Goal: Information Seeking & Learning: Learn about a topic

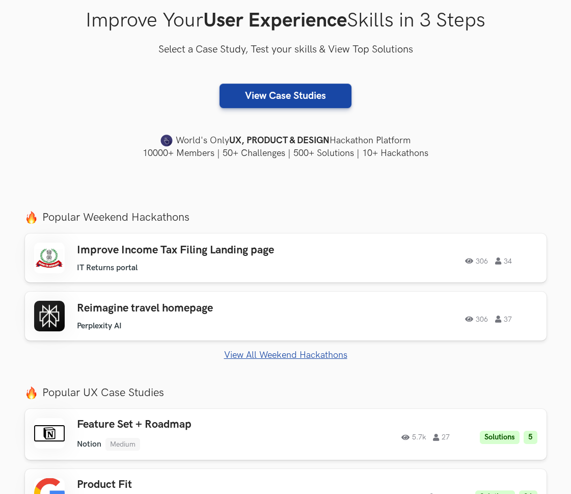
scroll to position [223, 0]
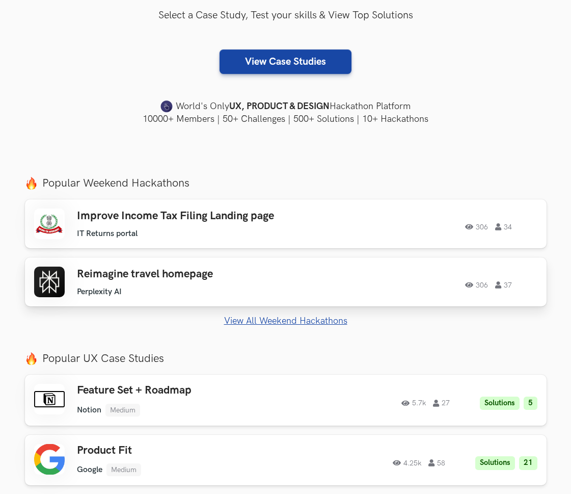
click at [117, 272] on h3 "Reimagine travel homepage" at bounding box center [189, 273] width 224 height 13
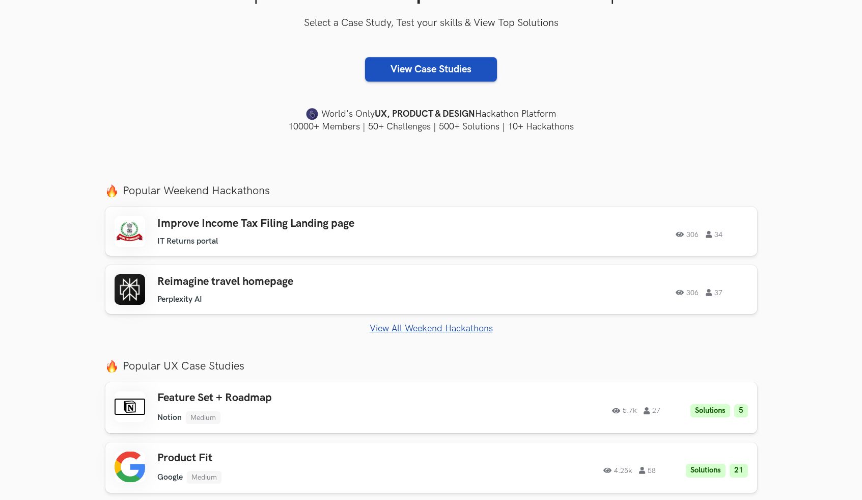
scroll to position [213, 0]
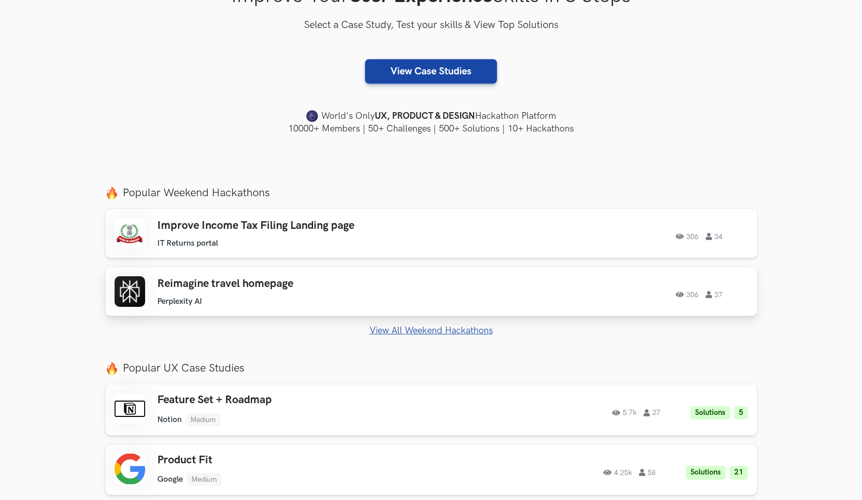
click at [345, 278] on h3 "Reimagine travel homepage" at bounding box center [301, 283] width 289 height 13
click at [391, 329] on link "View All Weekend Hackathons" at bounding box center [431, 330] width 652 height 11
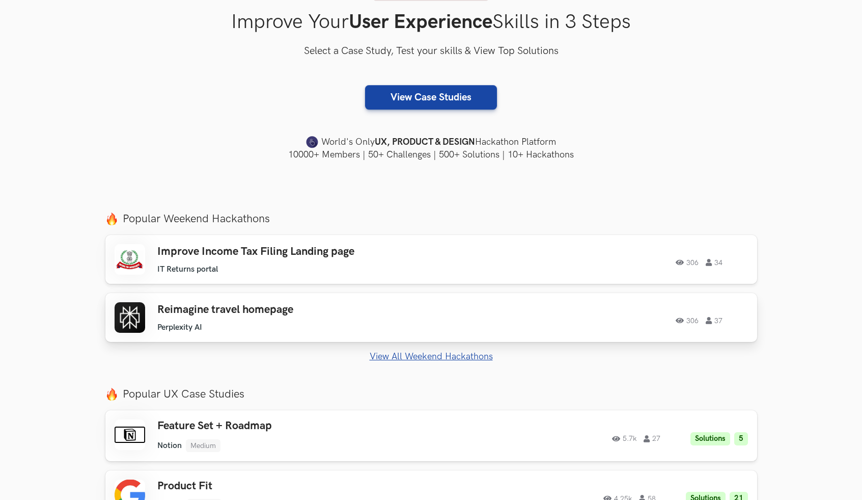
click at [270, 307] on h3 "Reimagine travel homepage" at bounding box center [301, 309] width 289 height 13
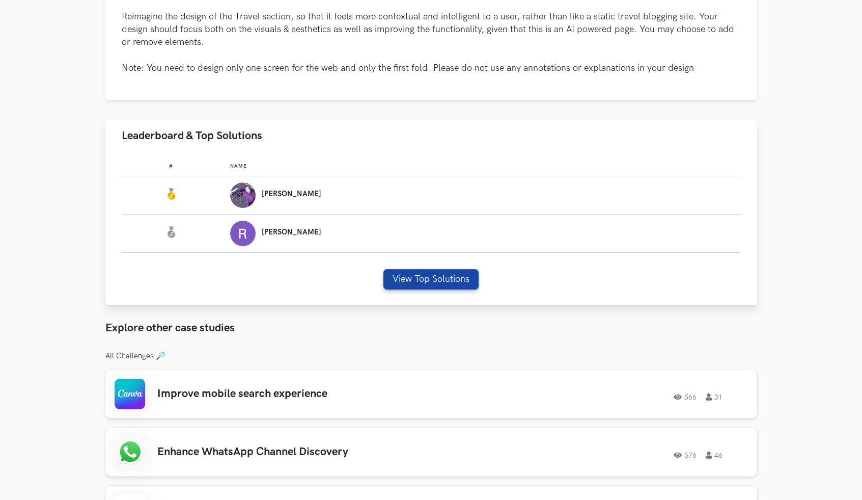
scroll to position [585, 0]
click at [419, 278] on button "View Top Solutions" at bounding box center [431, 278] width 95 height 20
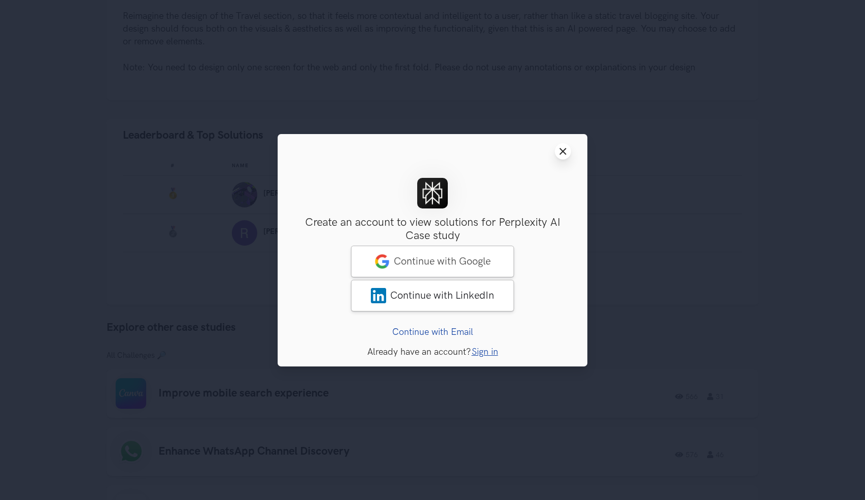
click at [567, 151] on button "Close modal window" at bounding box center [563, 151] width 16 height 16
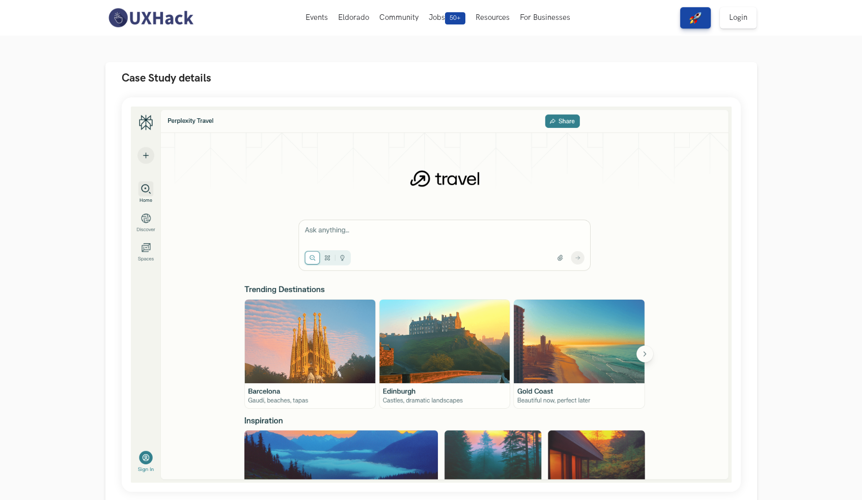
scroll to position [0, 0]
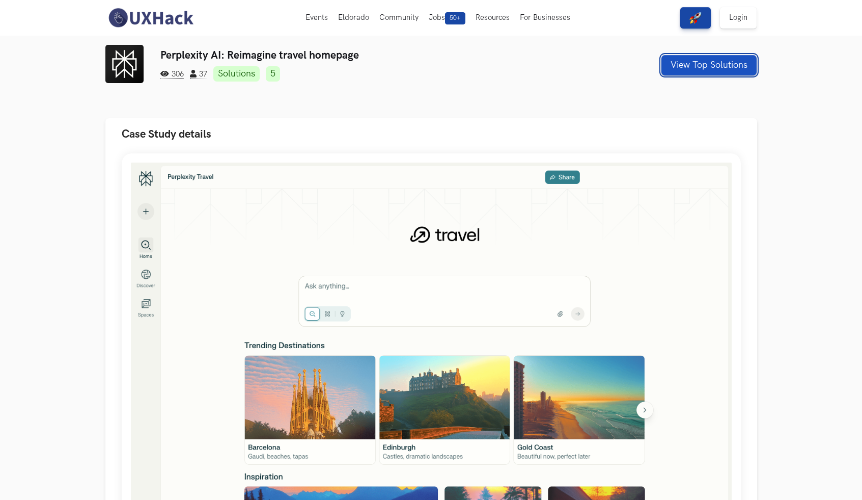
click at [704, 63] on button "View Top Solutions" at bounding box center [709, 65] width 95 height 20
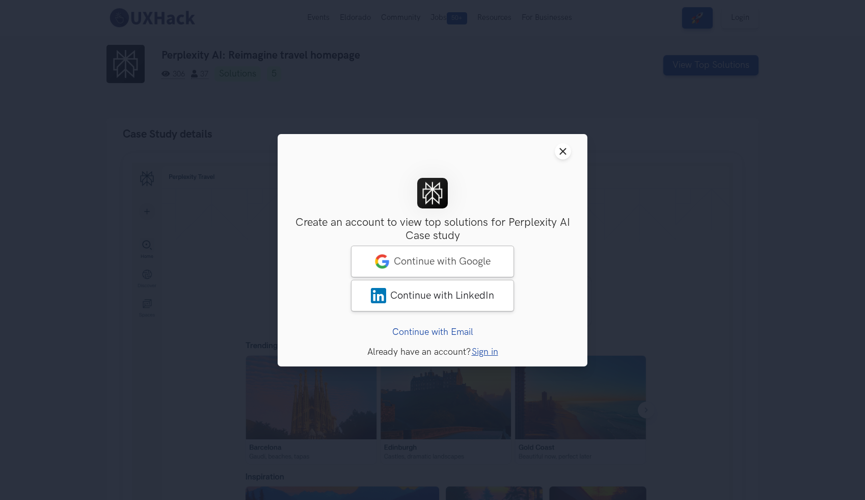
click at [454, 329] on link "Continue with Email" at bounding box center [432, 331] width 81 height 11
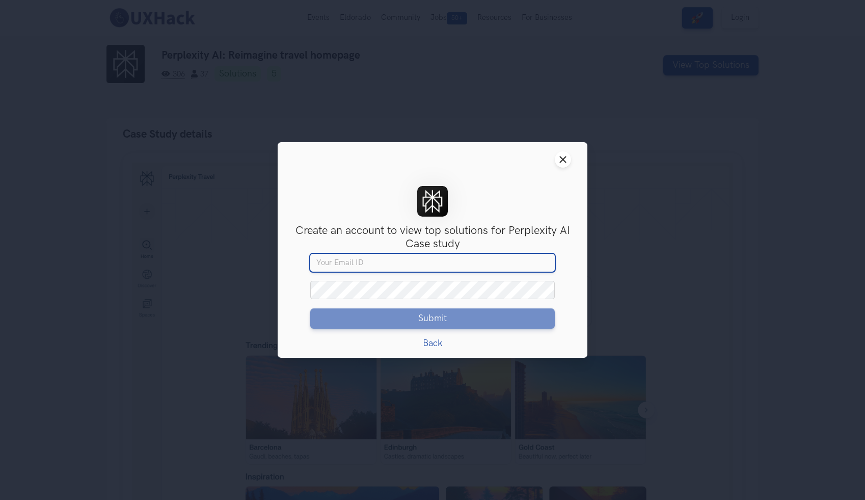
click at [430, 264] on input "Your email" at bounding box center [432, 263] width 244 height 18
type input "[EMAIL_ADDRESS][DOMAIN_NAME]"
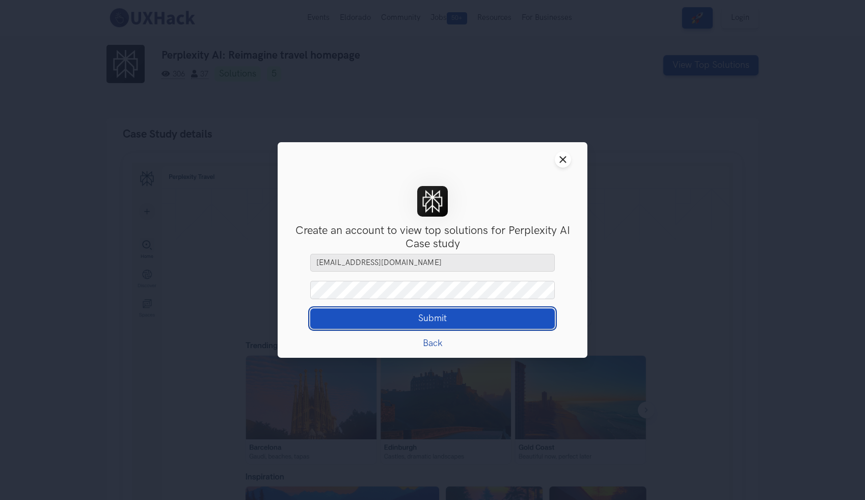
click at [433, 316] on span "Submit" at bounding box center [432, 318] width 29 height 11
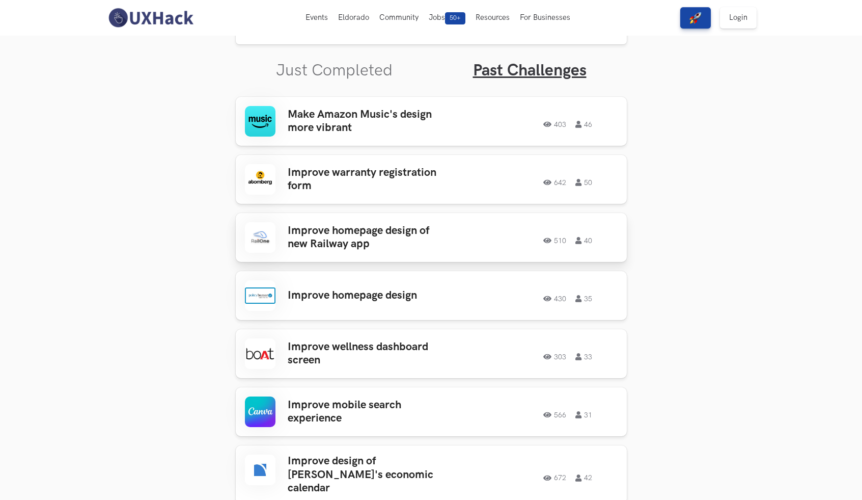
scroll to position [312, 0]
click at [159, 142] on section "Weekend Hackathons One screen, one product, one weekend Use your design chops t…" at bounding box center [431, 420] width 862 height 1393
click at [334, 70] on link "Just Completed" at bounding box center [334, 71] width 117 height 20
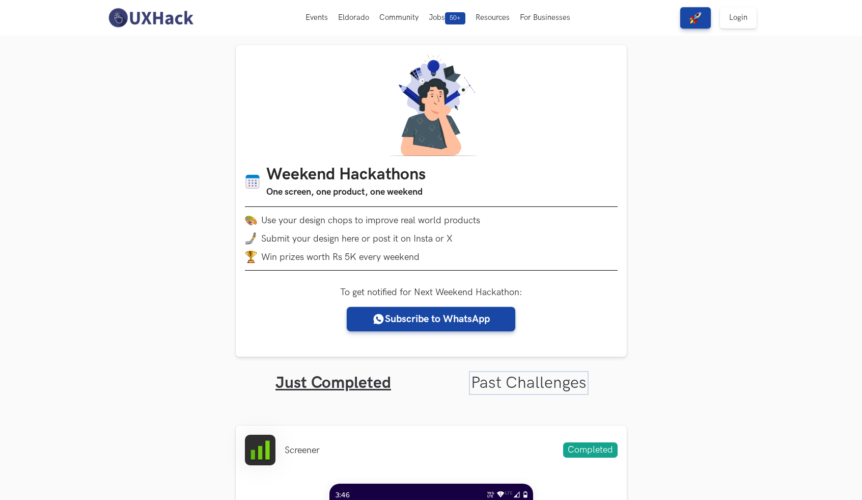
click at [513, 393] on link "Past Challenges" at bounding box center [529, 383] width 116 height 20
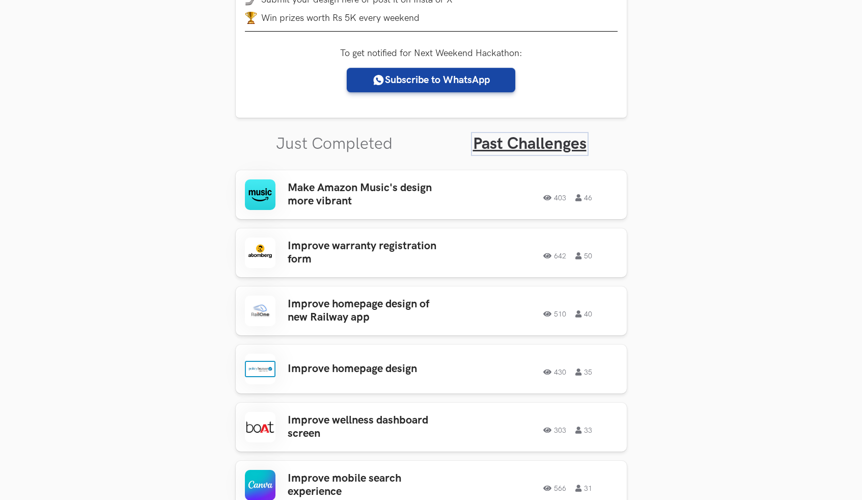
scroll to position [240, 0]
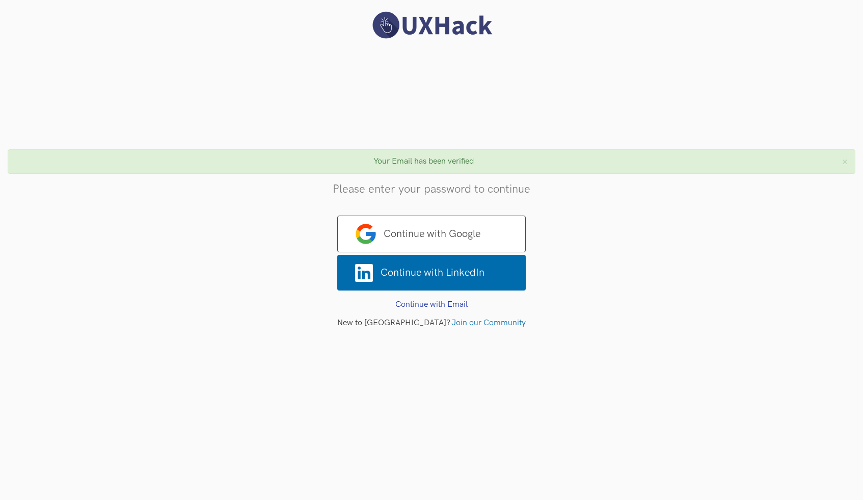
type input "[EMAIL_ADDRESS][DOMAIN_NAME]"
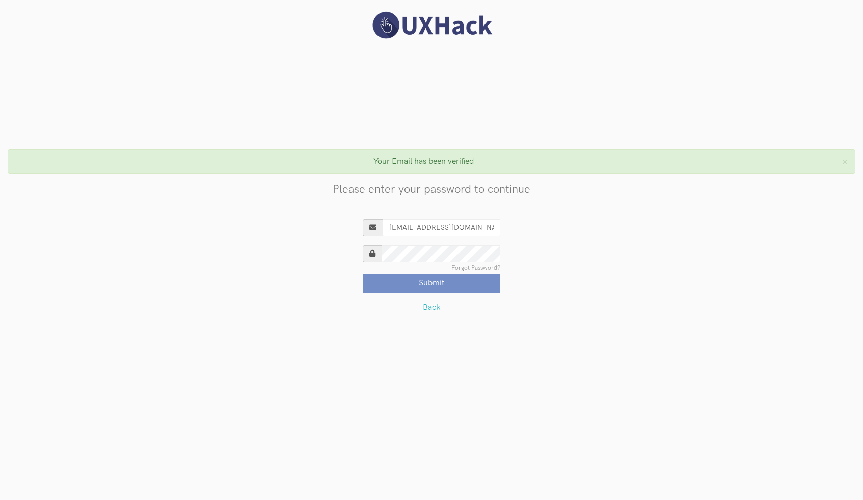
click at [431, 285] on button "Submit" at bounding box center [432, 283] width 138 height 19
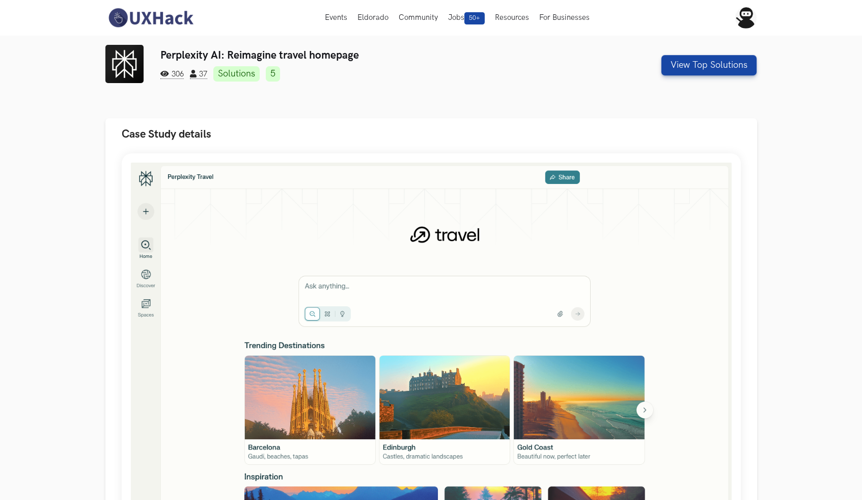
click at [681, 77] on div "Perplexity AI: Reimagine travel homepage 306 37 Solutions 5 View Top Solutions" at bounding box center [431, 65] width 652 height 41
click at [683, 55] on div "View Top Solutions" at bounding box center [709, 65] width 95 height 20
click at [676, 67] on button "View Top Solutions" at bounding box center [709, 65] width 95 height 20
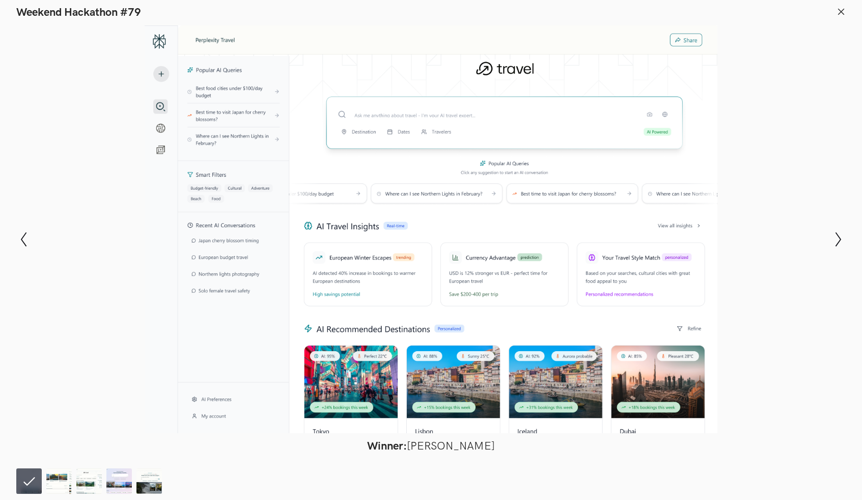
scroll to position [105, 0]
click at [845, 235] on icon "Show next slide" at bounding box center [838, 239] width 15 height 15
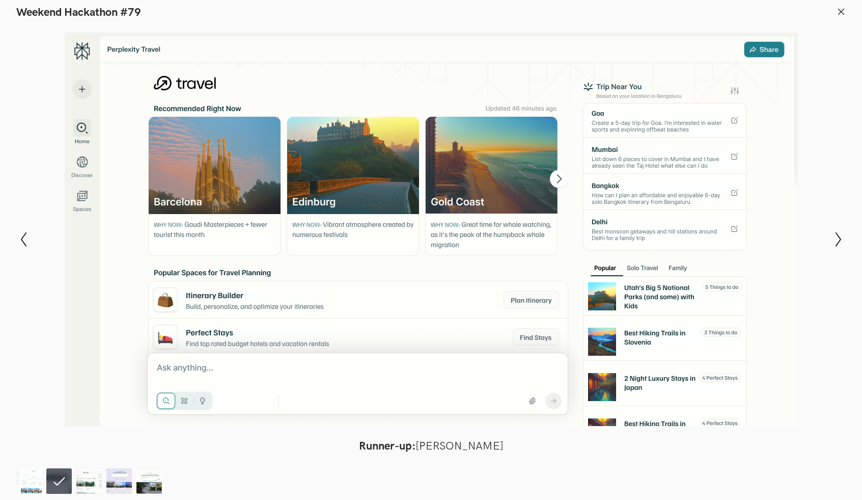
scroll to position [32, 0]
click at [840, 243] on icon "Show next slide" at bounding box center [838, 239] width 15 height 15
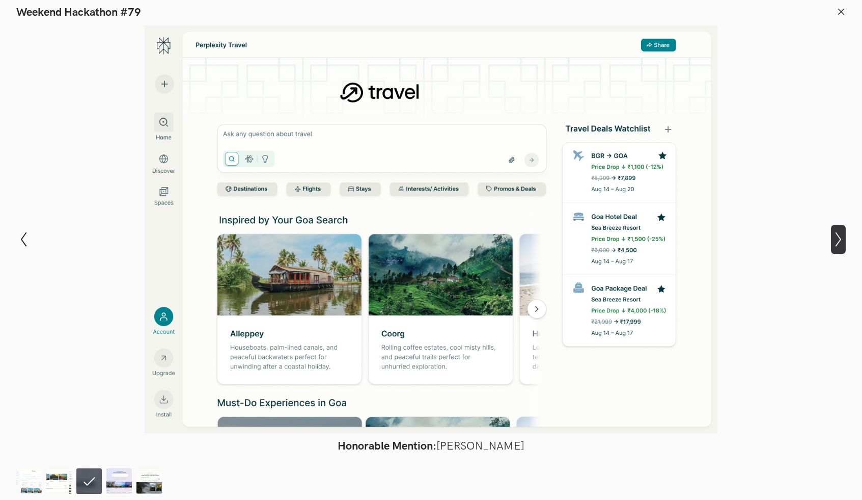
click at [839, 241] on icon at bounding box center [839, 239] width 6 height 14
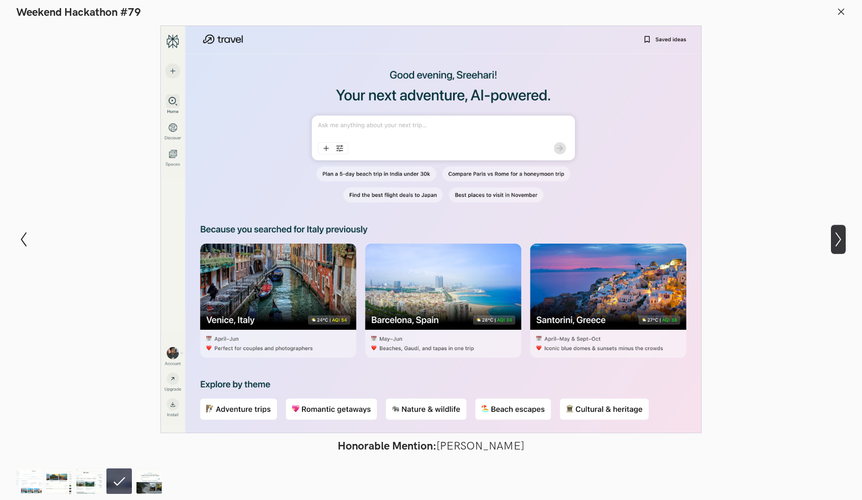
click at [839, 241] on icon at bounding box center [839, 239] width 6 height 14
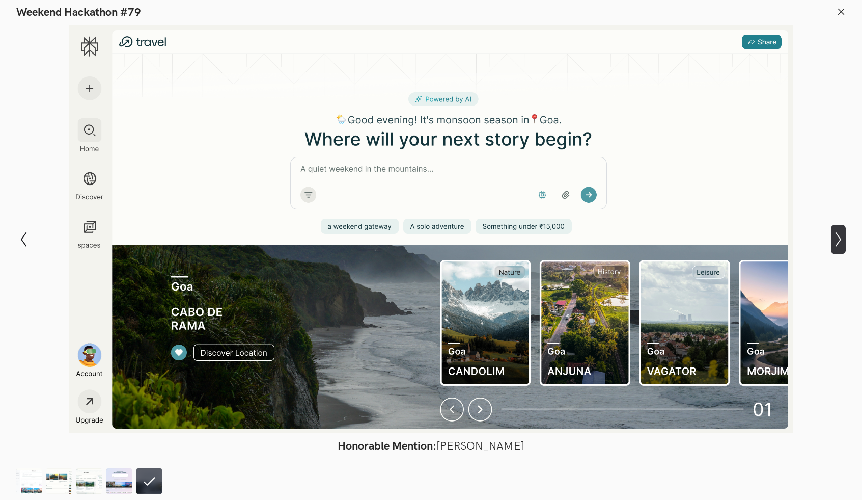
click at [835, 244] on icon "Show next slide" at bounding box center [838, 239] width 15 height 15
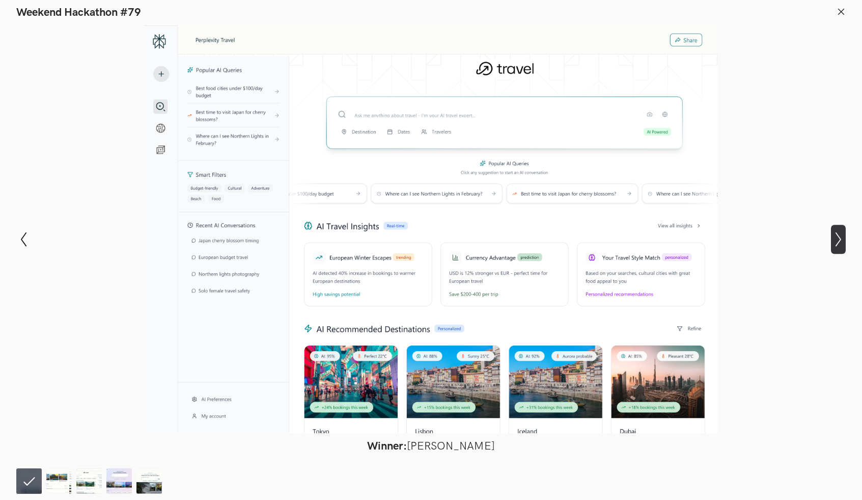
click at [839, 242] on icon "Show next slide" at bounding box center [838, 239] width 15 height 15
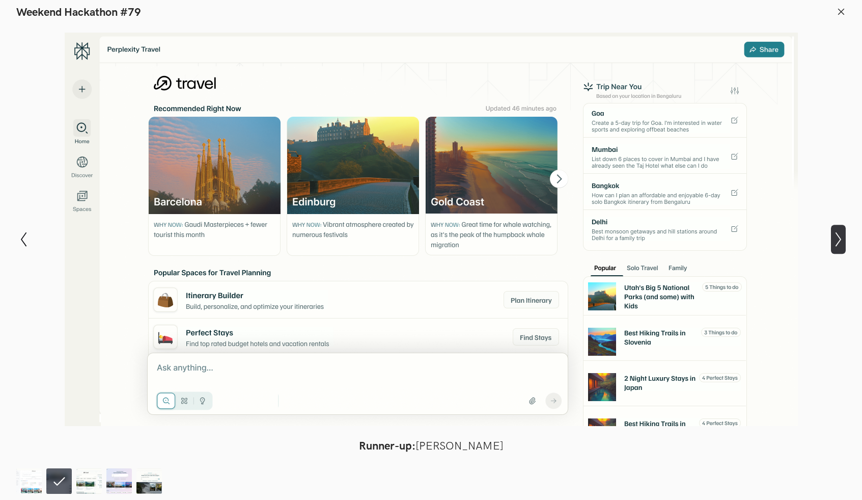
click at [839, 242] on icon "Show next slide" at bounding box center [838, 239] width 15 height 15
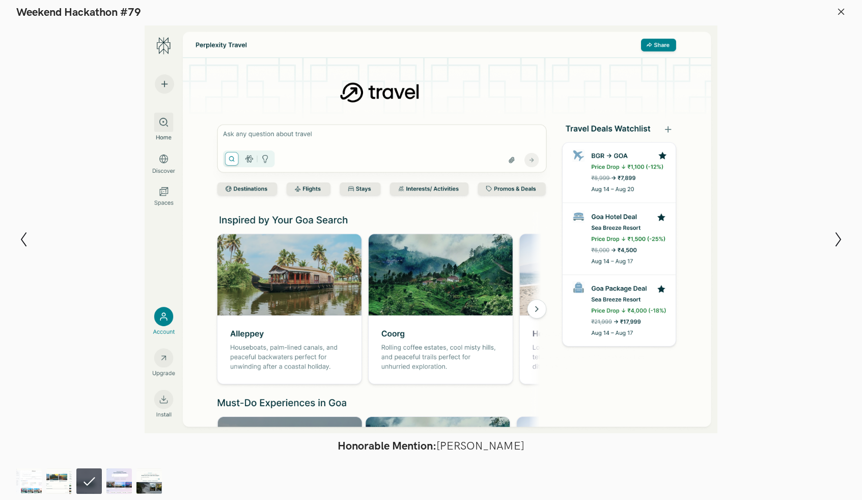
scroll to position [0, 0]
click at [843, 10] on line at bounding box center [842, 12] width 6 height 6
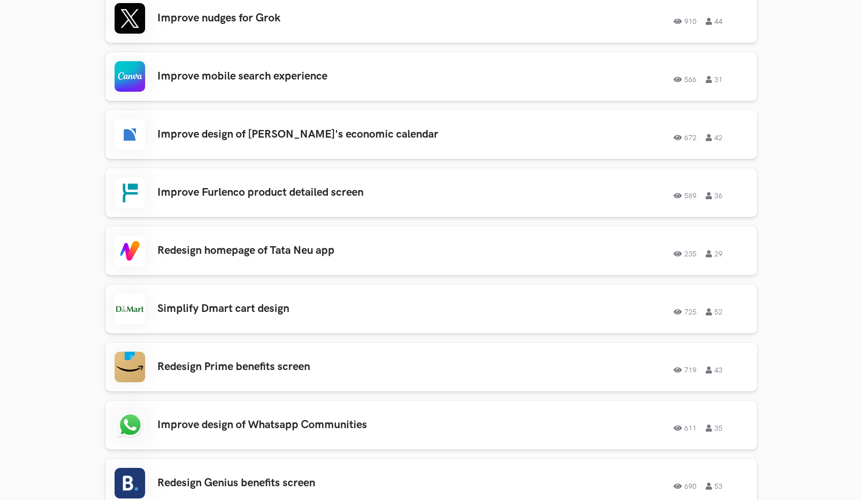
scroll to position [1193, 0]
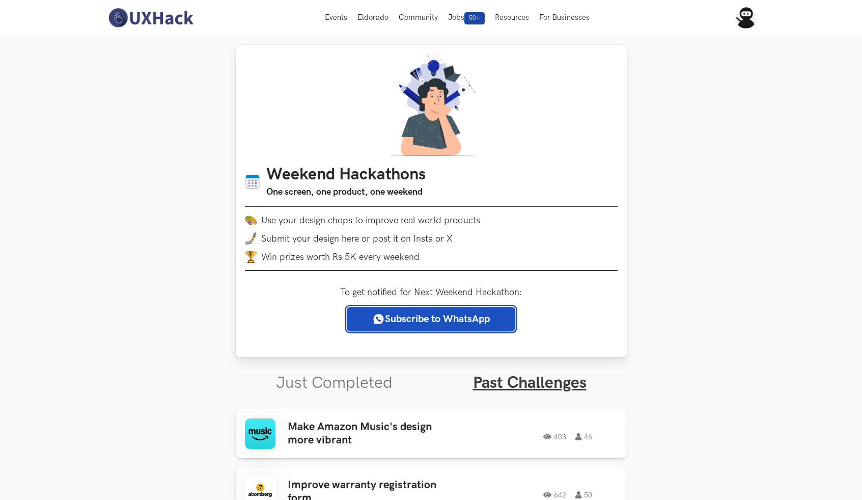
click at [437, 321] on link "Subscribe to WhatsApp" at bounding box center [431, 319] width 169 height 24
